Goal: Task Accomplishment & Management: Manage account settings

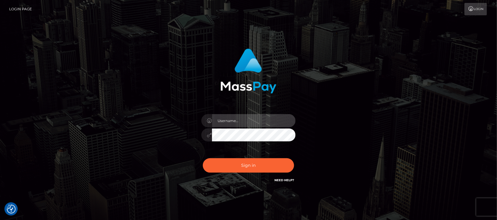
type input "hello.feetfinder"
click at [248, 115] on input "hello.feetfinder" at bounding box center [254, 120] width 84 height 13
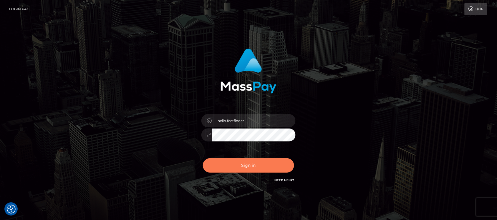
drag, startPoint x: 261, startPoint y: 169, endPoint x: 262, endPoint y: 166, distance: 3.2
click at [261, 168] on button "Sign in" at bounding box center [248, 165] width 91 height 14
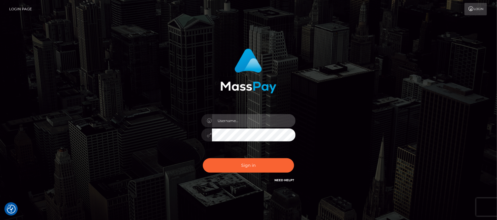
type input "hello.feetfinder"
click at [266, 122] on input "hello.feetfinder" at bounding box center [254, 120] width 84 height 13
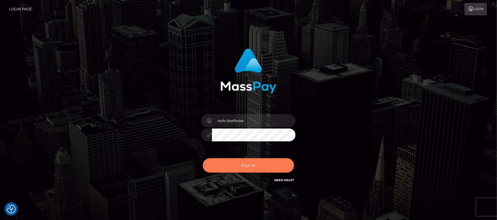
click at [243, 162] on button "Sign in" at bounding box center [248, 165] width 91 height 14
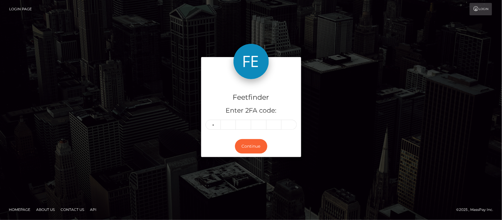
type input "1"
type input "7"
type input "8"
type input "0"
type input "7"
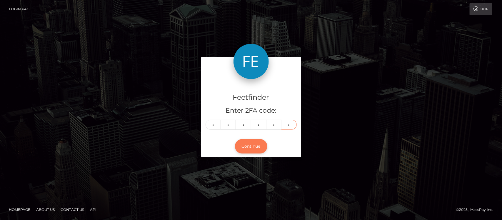
type input "1"
click at [253, 148] on button "Continue" at bounding box center [251, 146] width 32 height 14
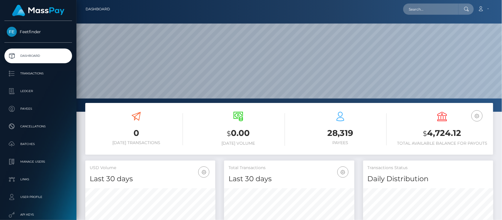
scroll to position [104, 130]
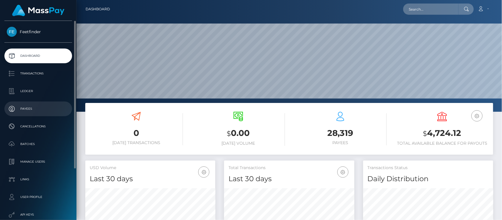
click at [29, 107] on p "Payees" at bounding box center [38, 108] width 63 height 9
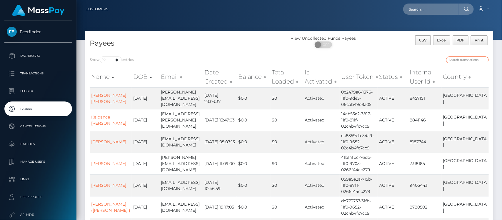
click at [467, 59] on input "search" at bounding box center [468, 60] width 43 height 7
paste input "c58b7cea-8af3-11f0-bd85-0694aced620b"
type input "c58b7cea-8af3-11f0-bd85-0694aced620b"
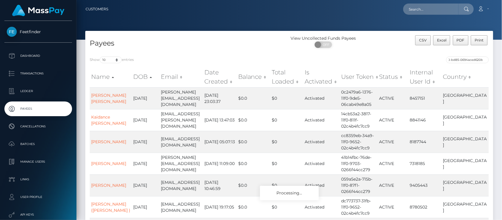
scroll to position [0, 0]
